Goal: Check status: Check status

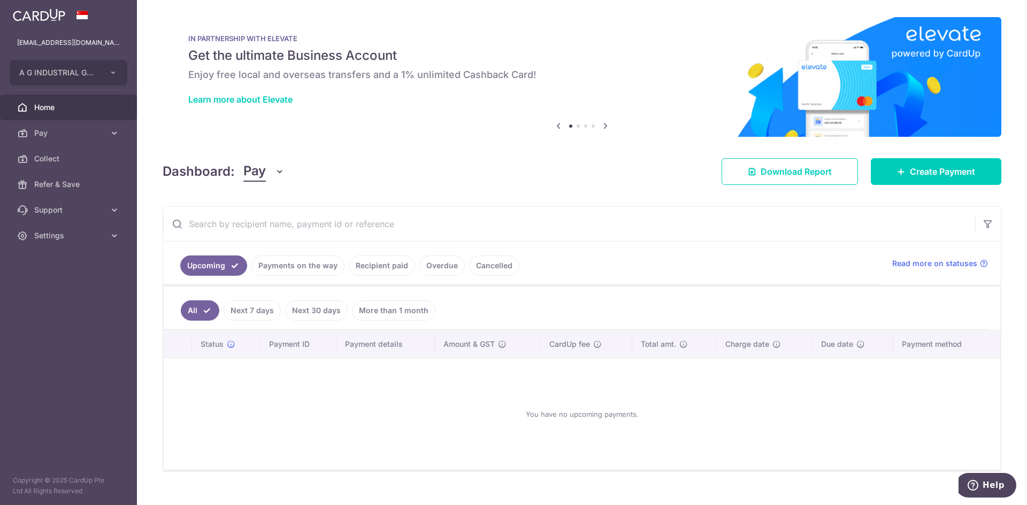
click at [367, 268] on link "Recipient paid" at bounding box center [382, 266] width 66 height 20
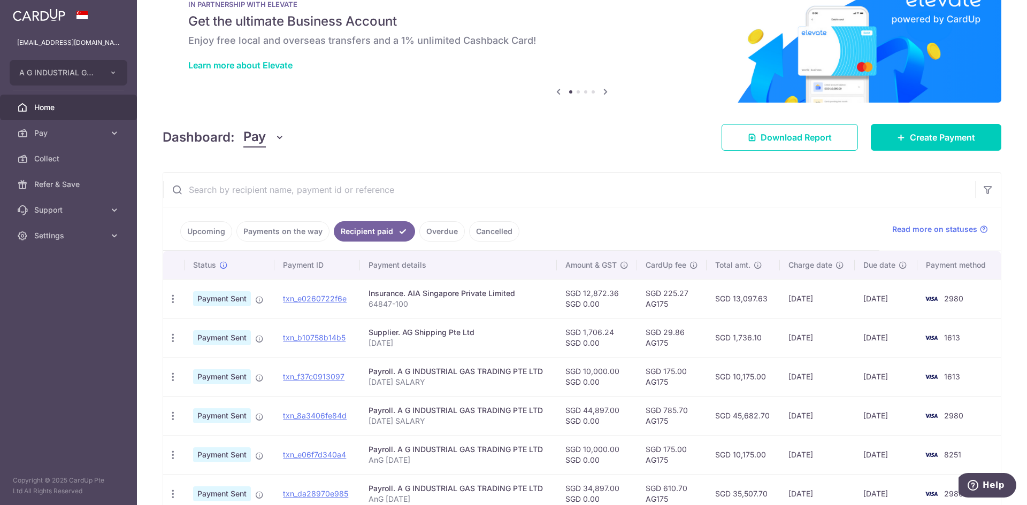
scroll to position [53, 0]
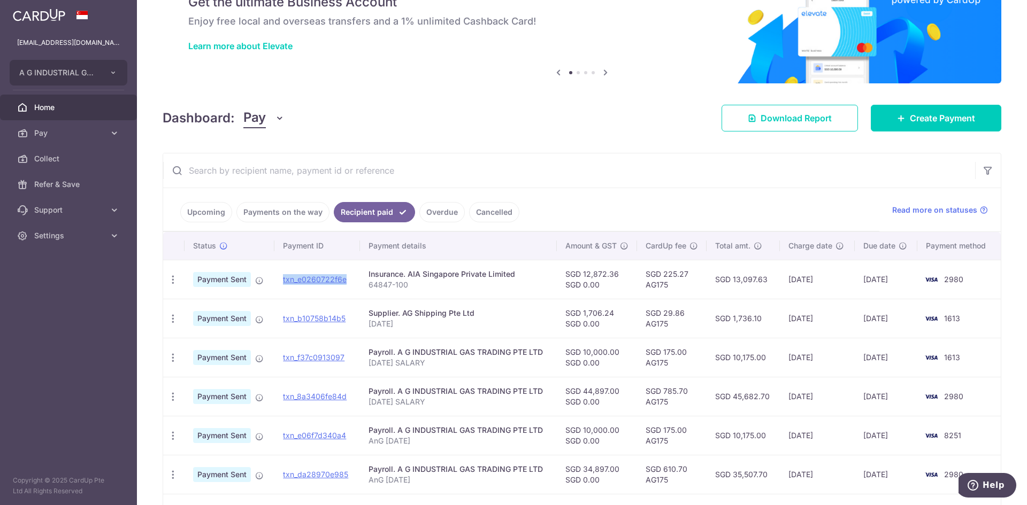
drag, startPoint x: 357, startPoint y: 276, endPoint x: 277, endPoint y: 275, distance: 79.7
click at [277, 275] on td "txn_e0260722f6e" at bounding box center [317, 279] width 86 height 39
copy link "txn_e0260722f6e"
